Goal: Check status

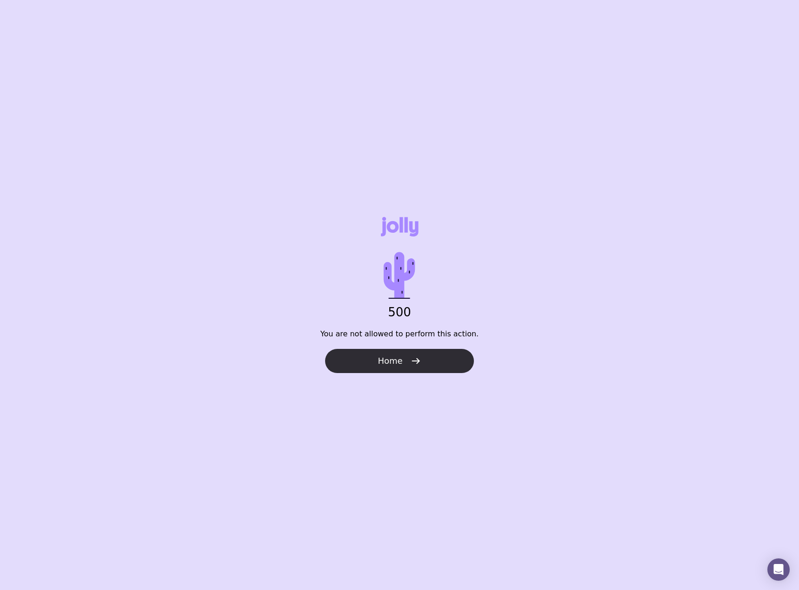
click at [399, 360] on span "Home" at bounding box center [389, 361] width 25 height 11
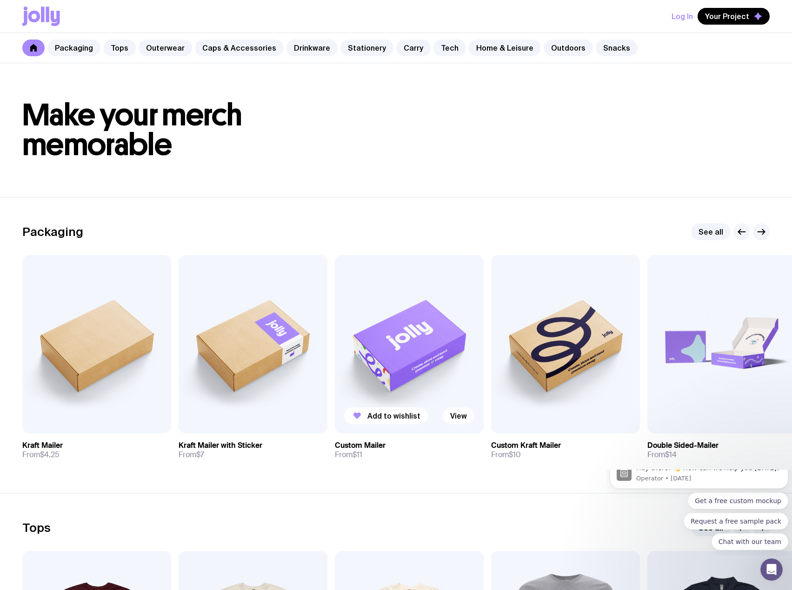
scroll to position [325, 0]
